Goal: Register for event/course

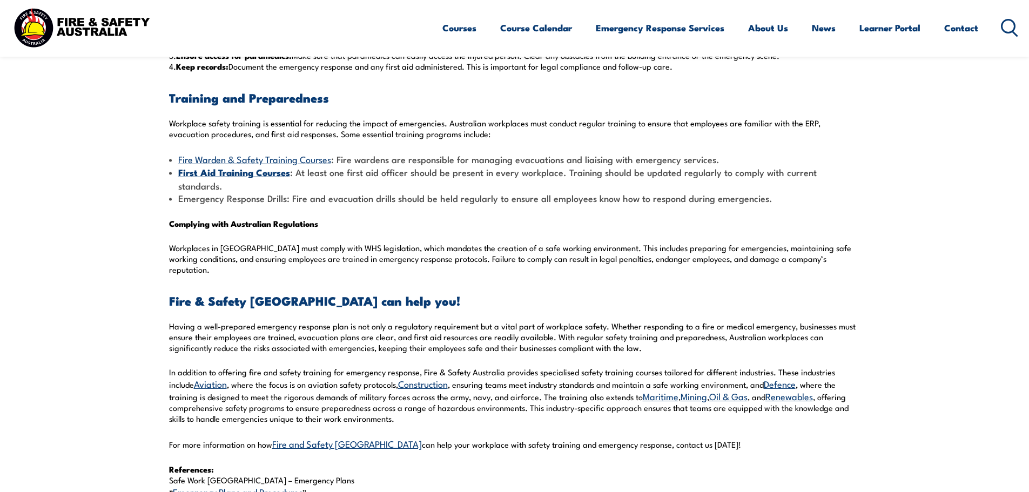
scroll to position [973, 0]
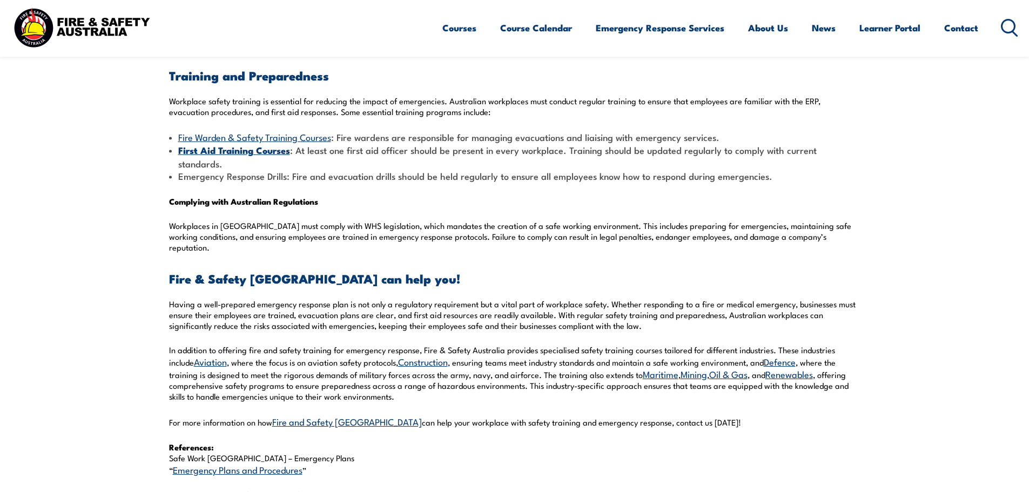
click at [320, 136] on link "Fire Warden & Safety Training Courses" at bounding box center [254, 136] width 153 height 13
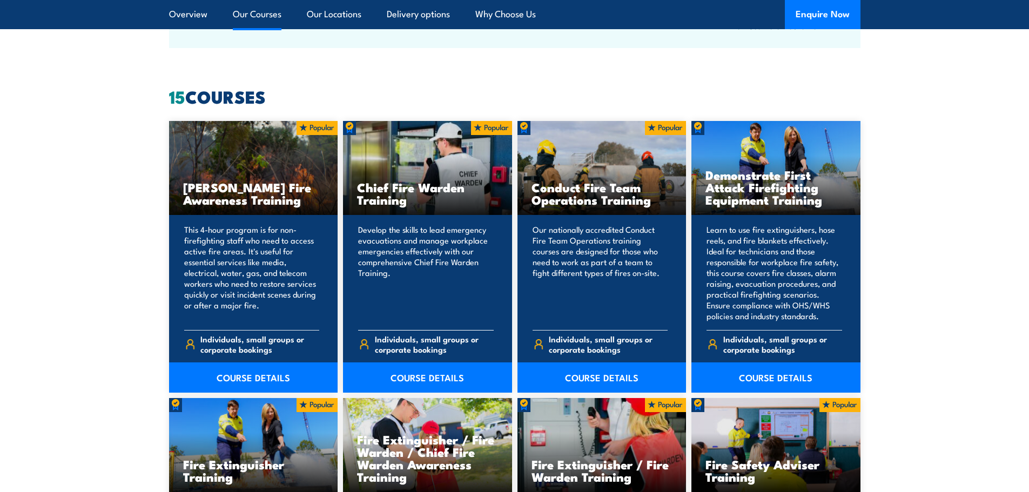
scroll to position [810, 0]
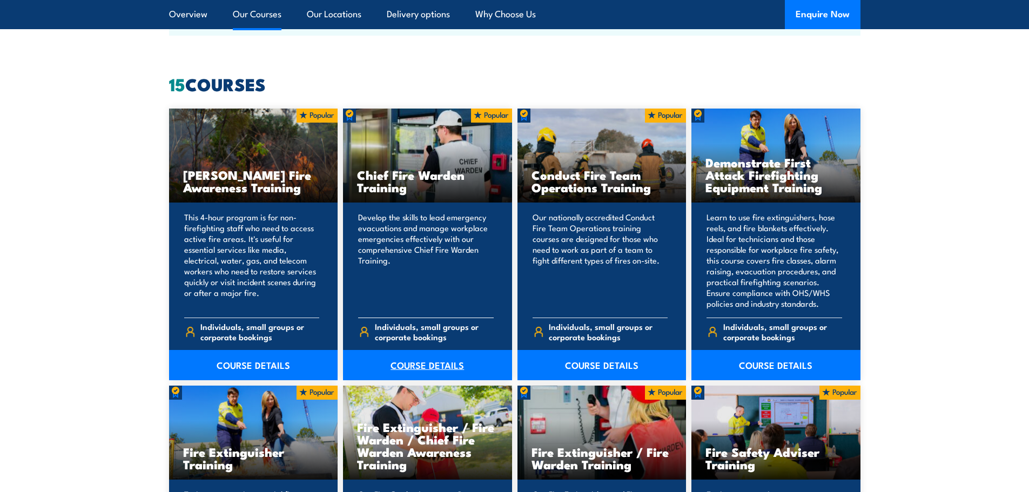
click at [423, 366] on link "COURSE DETAILS" at bounding box center [427, 365] width 169 height 30
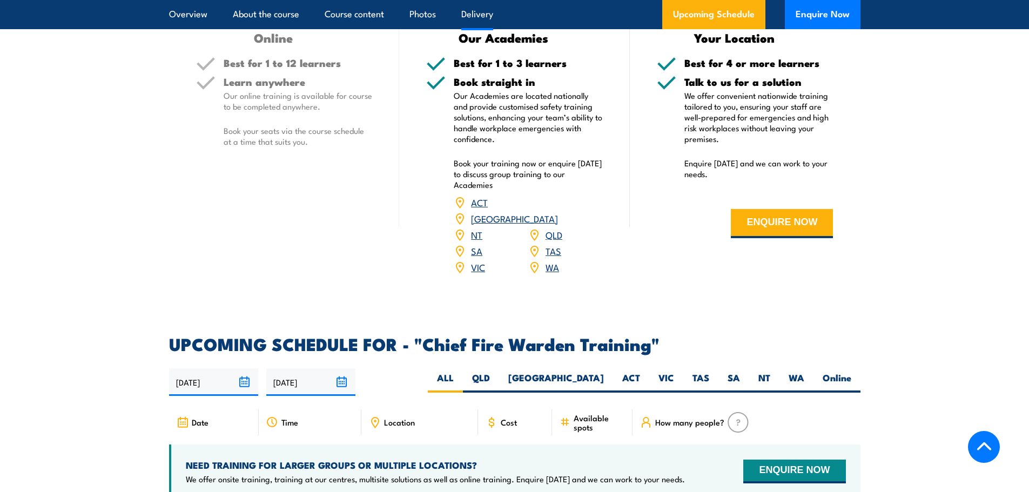
scroll to position [1621, 0]
